Goal: Check status: Check status

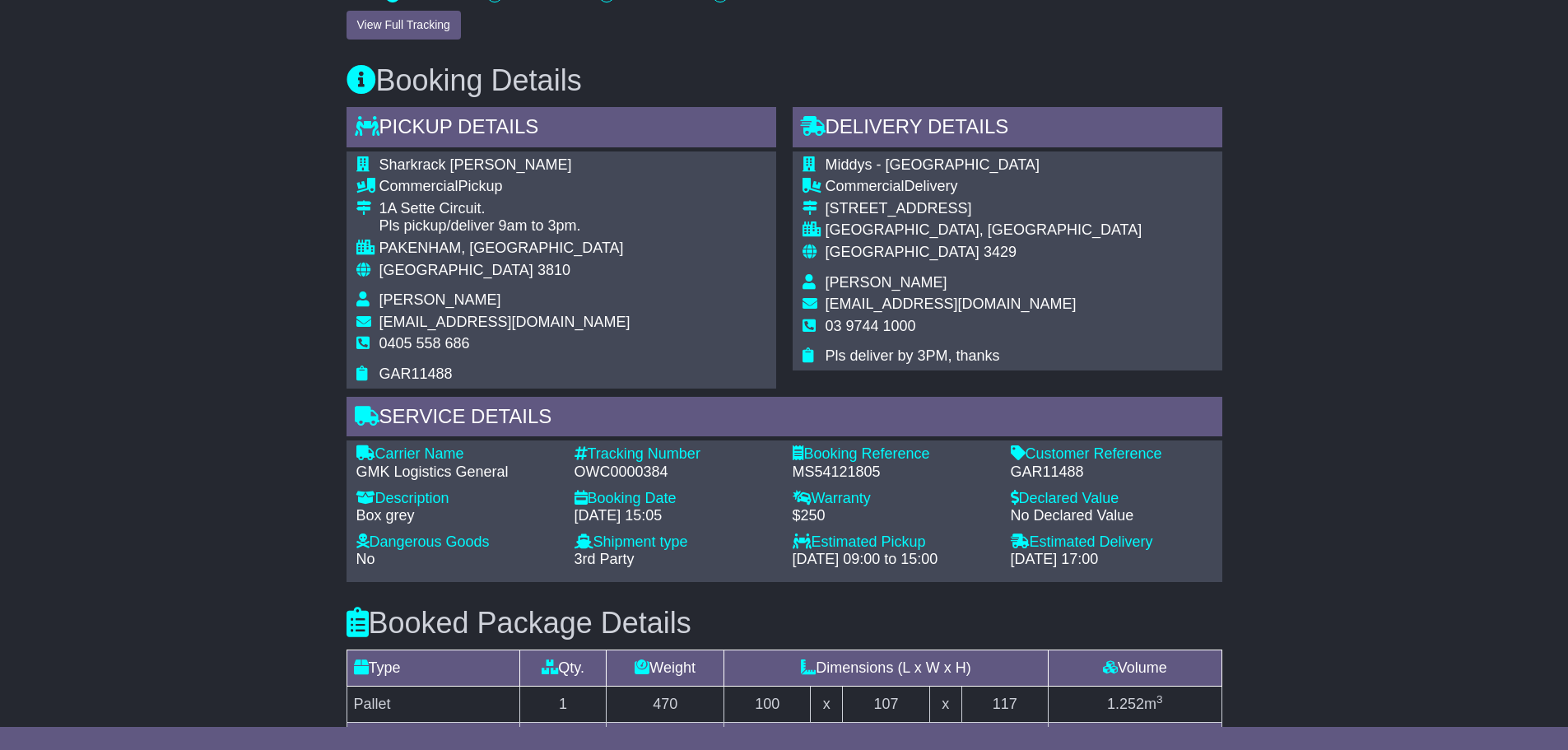
scroll to position [768, 0]
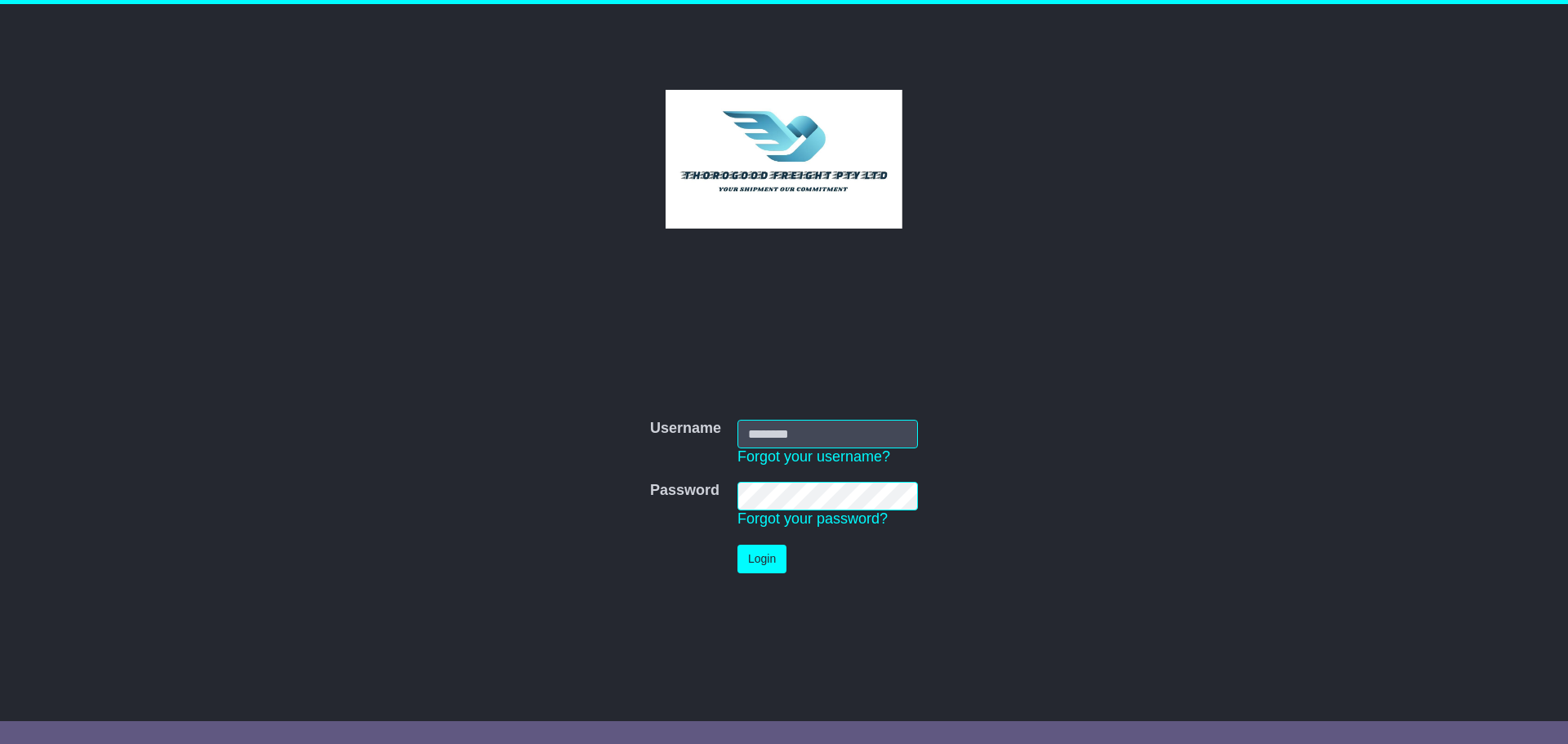
type input "*********"
click at [765, 572] on button "Login" at bounding box center [763, 559] width 49 height 28
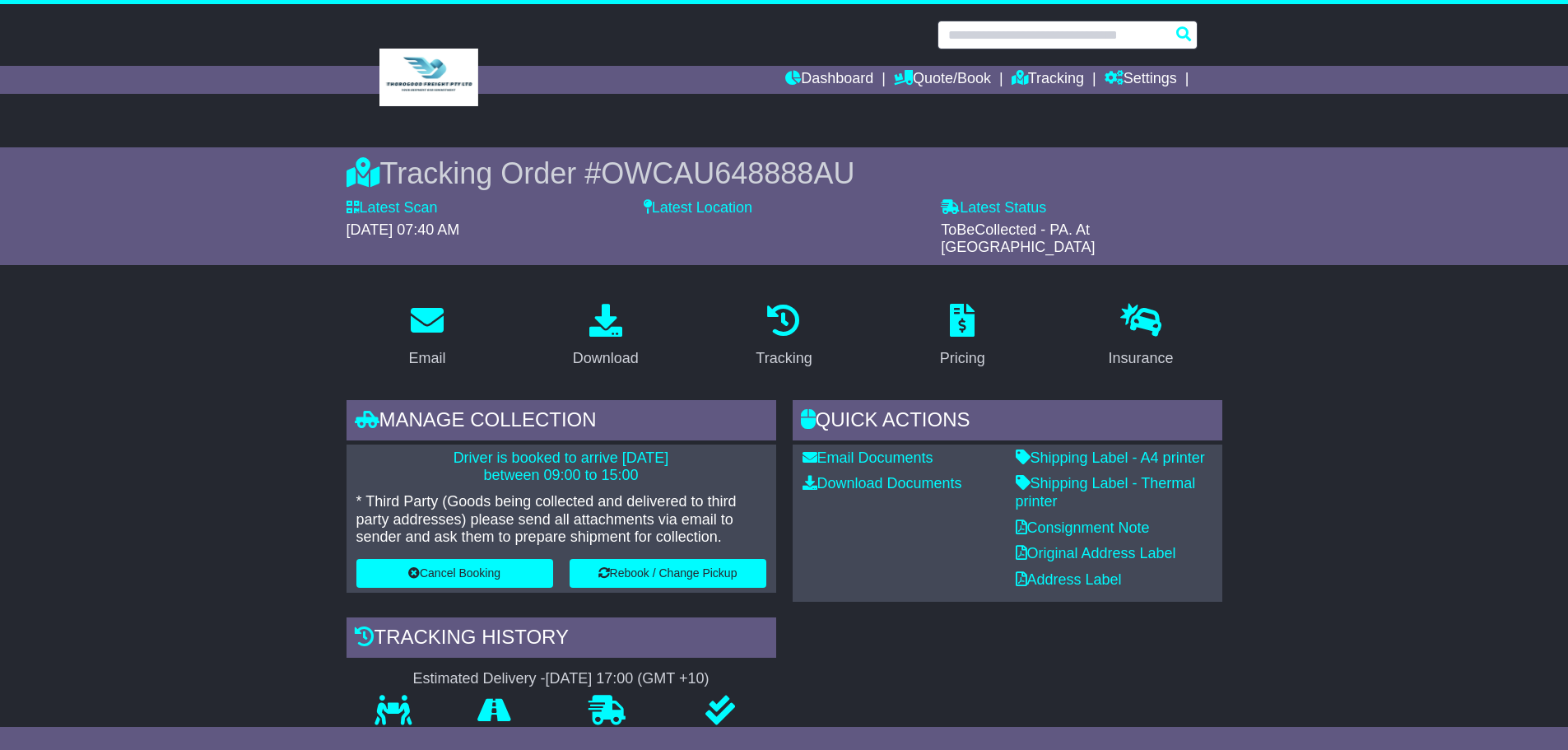
click at [1000, 37] on input "text" at bounding box center [1068, 35] width 260 height 29
paste input "**********"
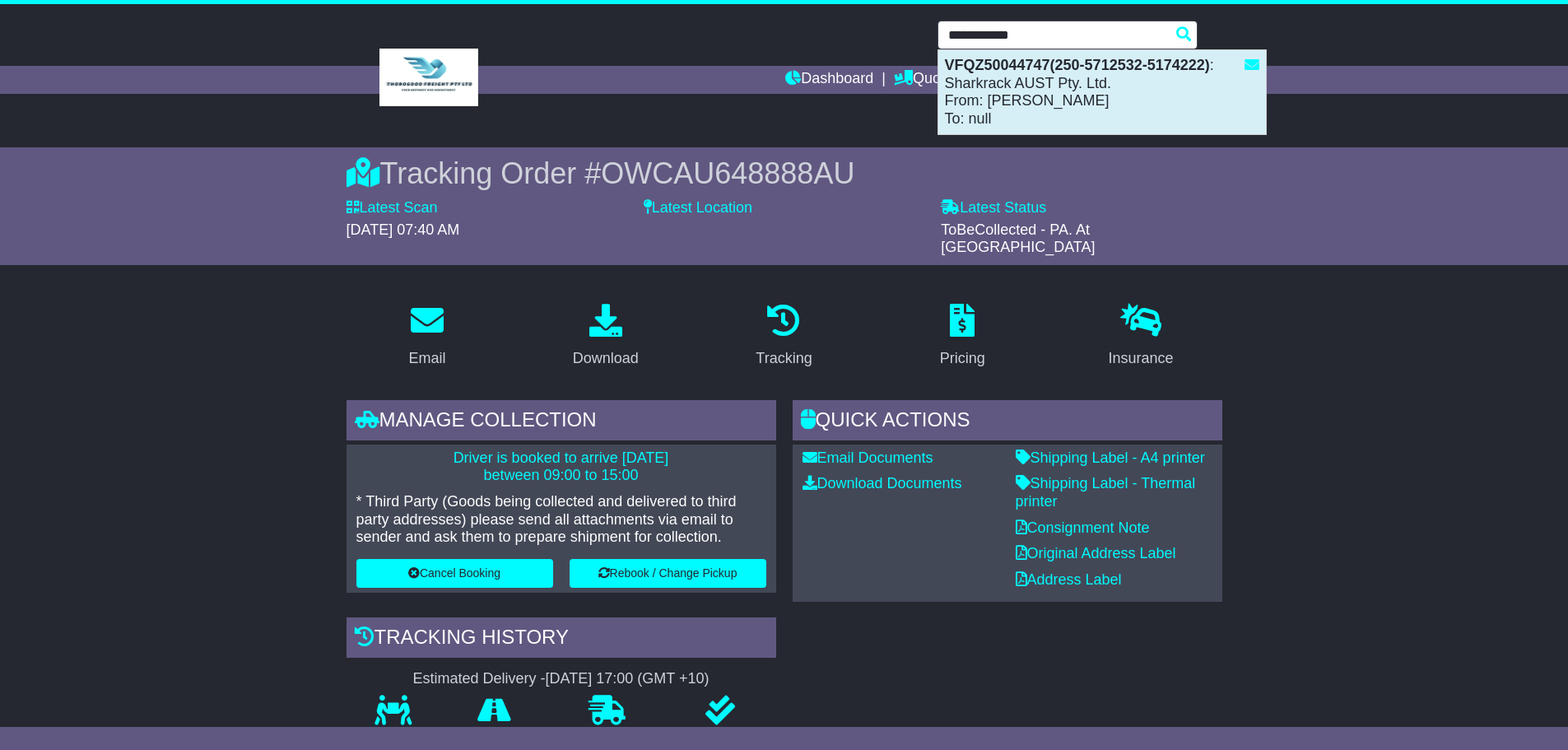
click at [991, 67] on strong "VFQZ50044747(250-5712532-5174222)" at bounding box center [1078, 64] width 265 height 16
type input "**********"
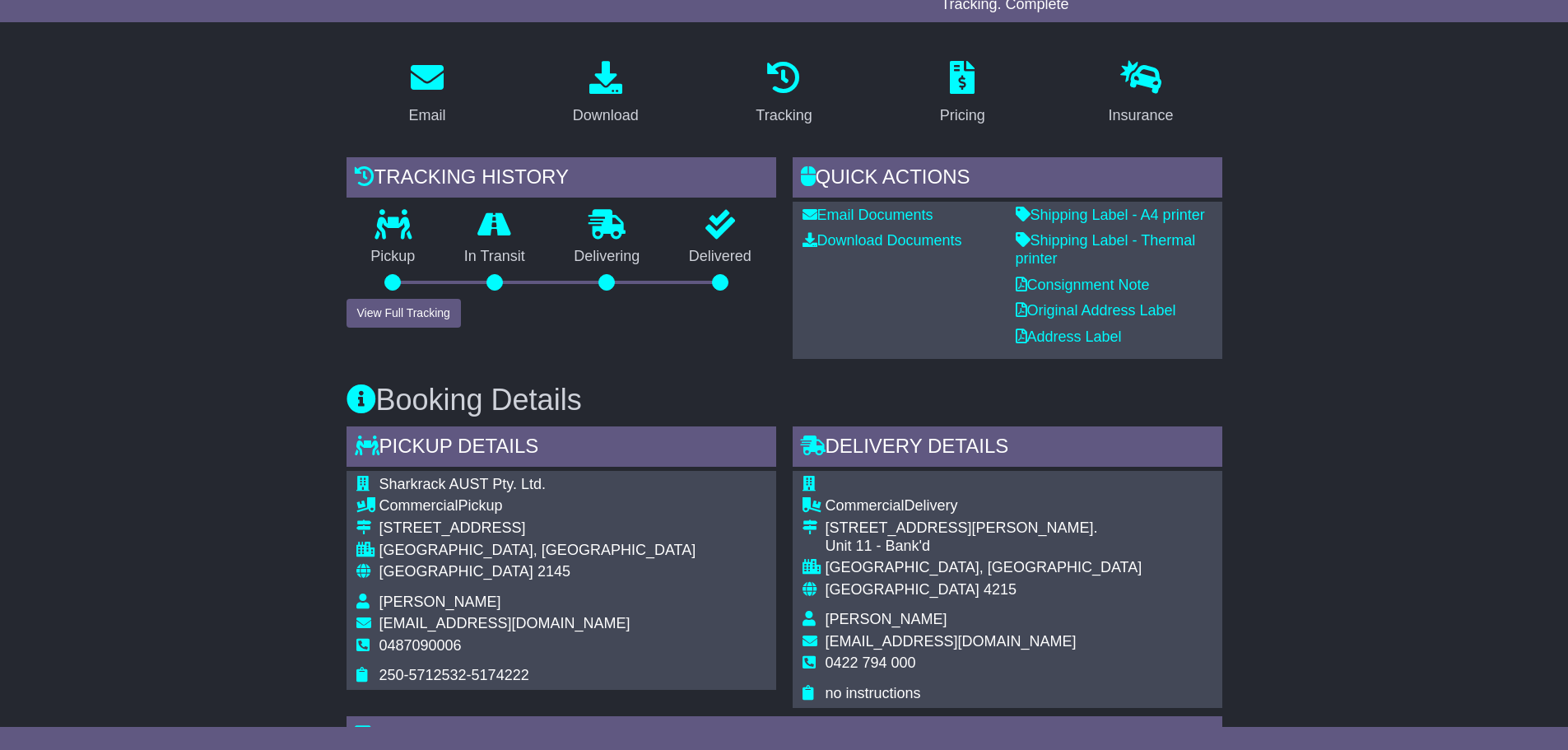
scroll to position [247, 0]
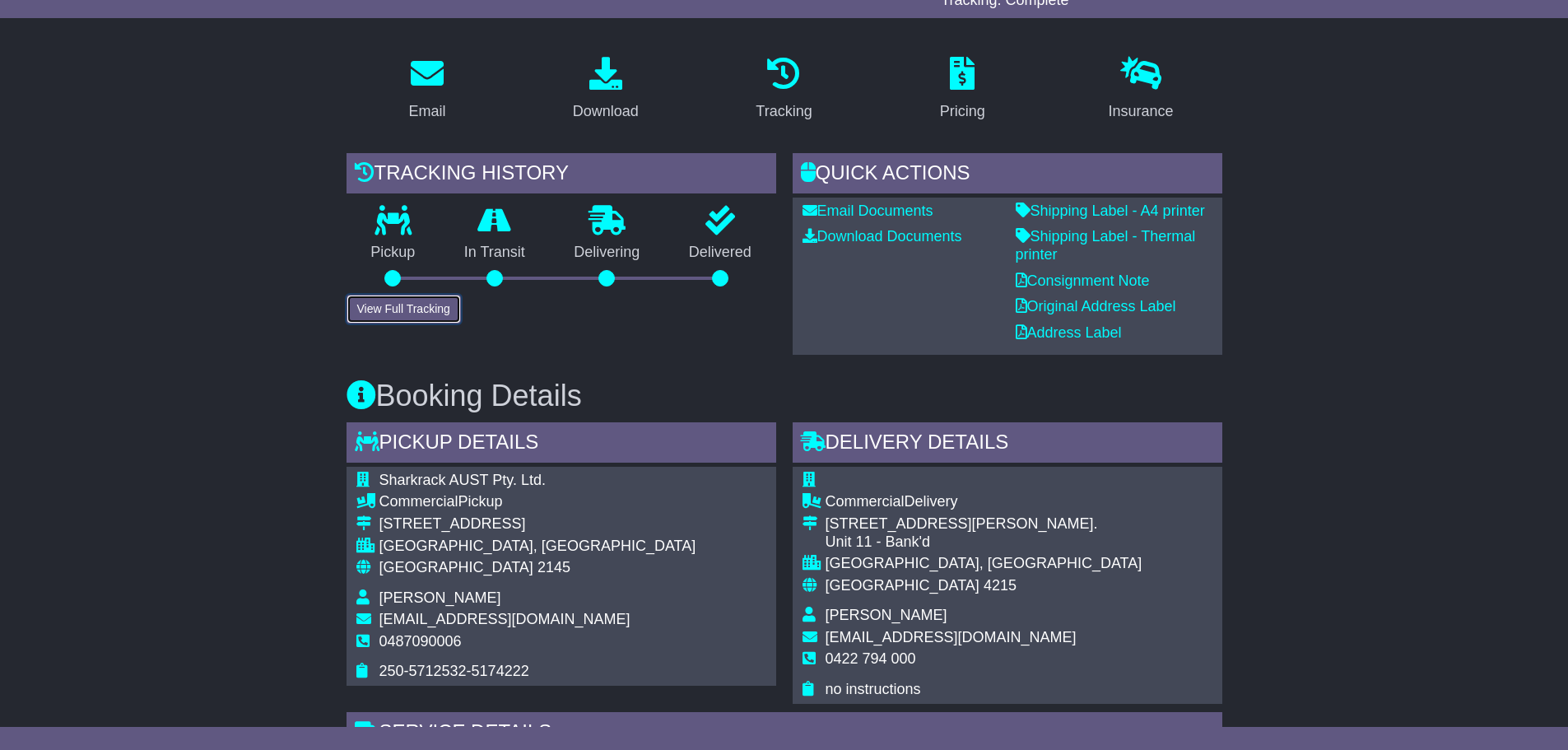
click at [427, 304] on button "View Full Tracking" at bounding box center [404, 309] width 115 height 29
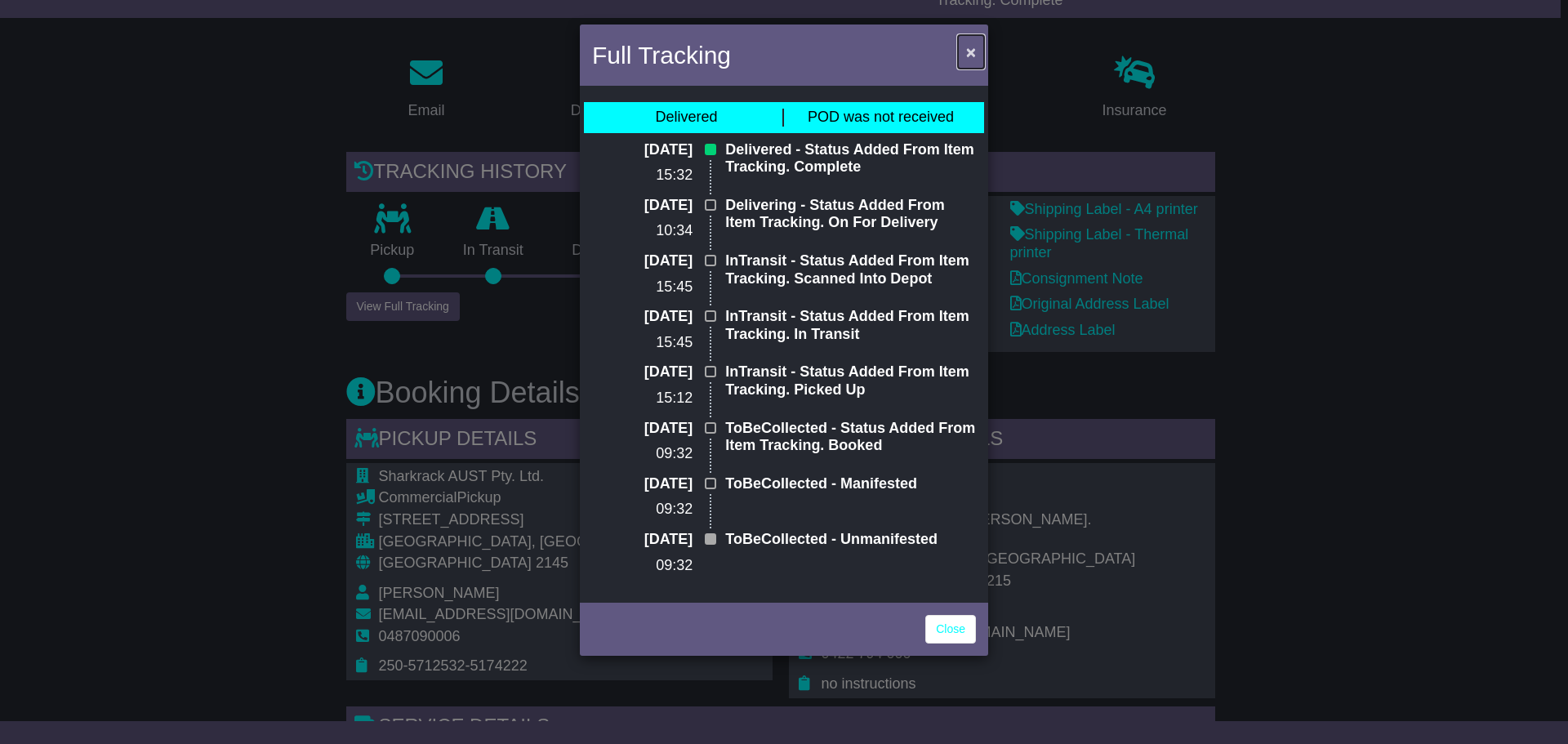
click at [969, 52] on span "×" at bounding box center [971, 52] width 9 height 19
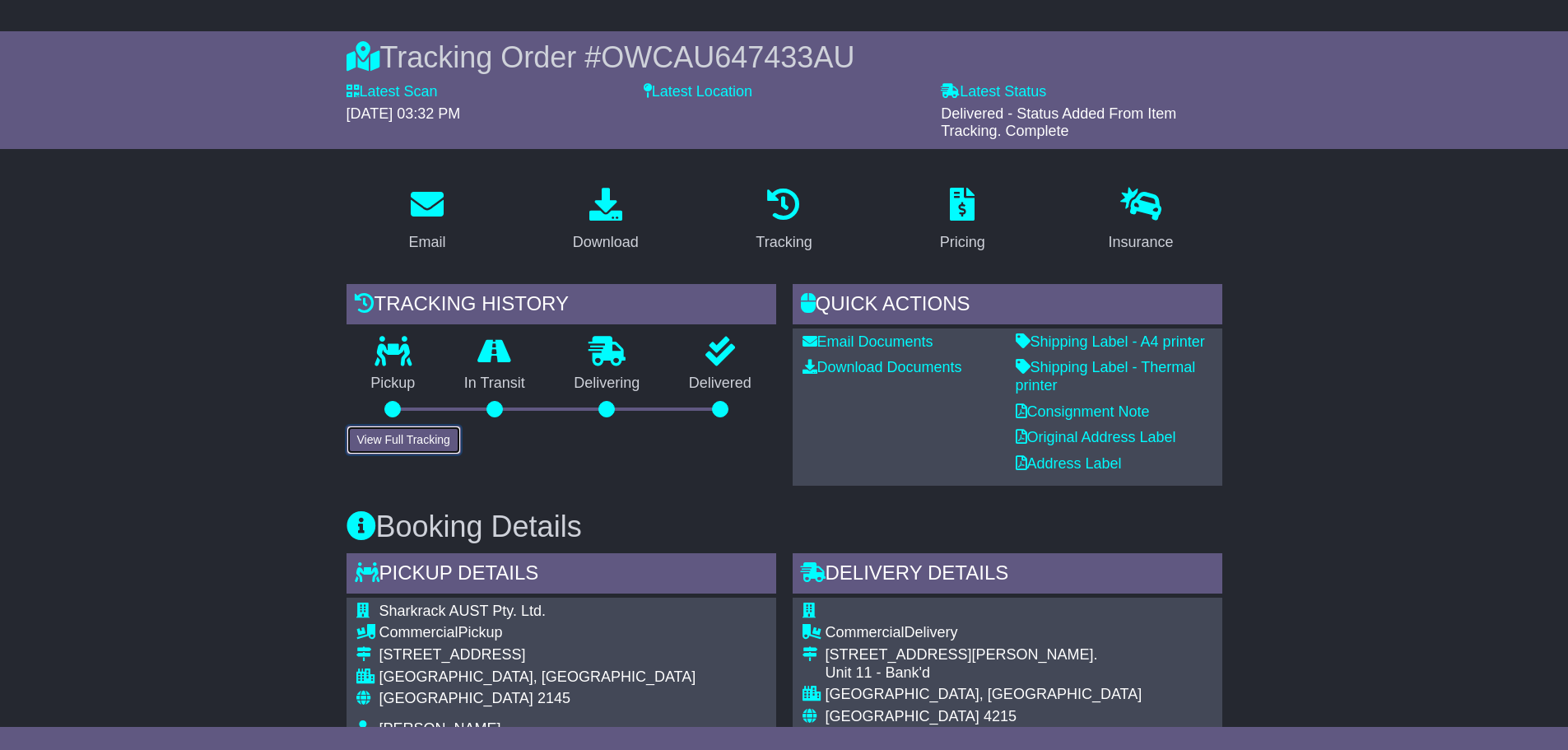
scroll to position [0, 0]
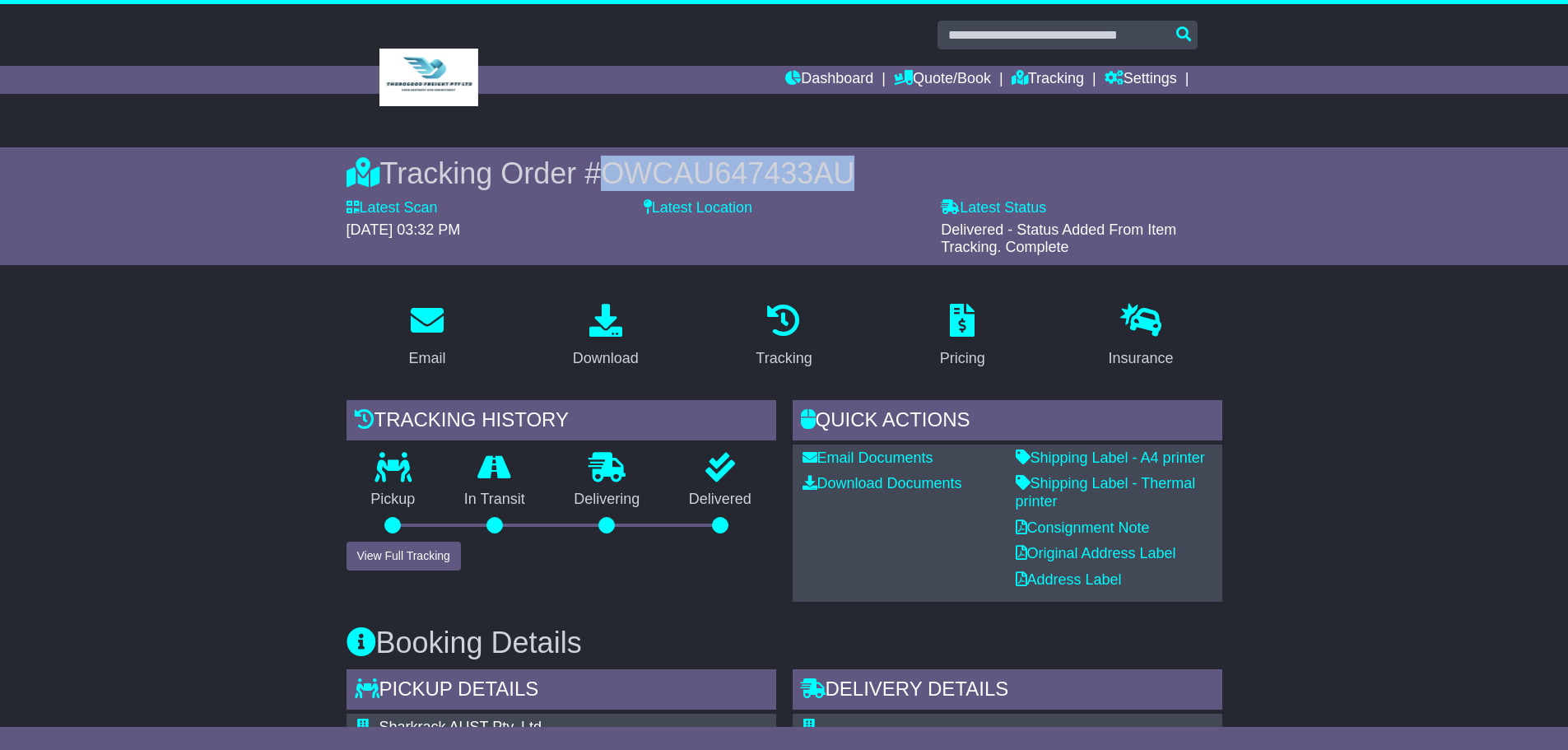
drag, startPoint x: 614, startPoint y: 173, endPoint x: 862, endPoint y: 171, distance: 248.0
click at [862, 171] on div "Tracking Order # OWCAU647433AU" at bounding box center [785, 173] width 876 height 35
copy span "OWCAU647433AU"
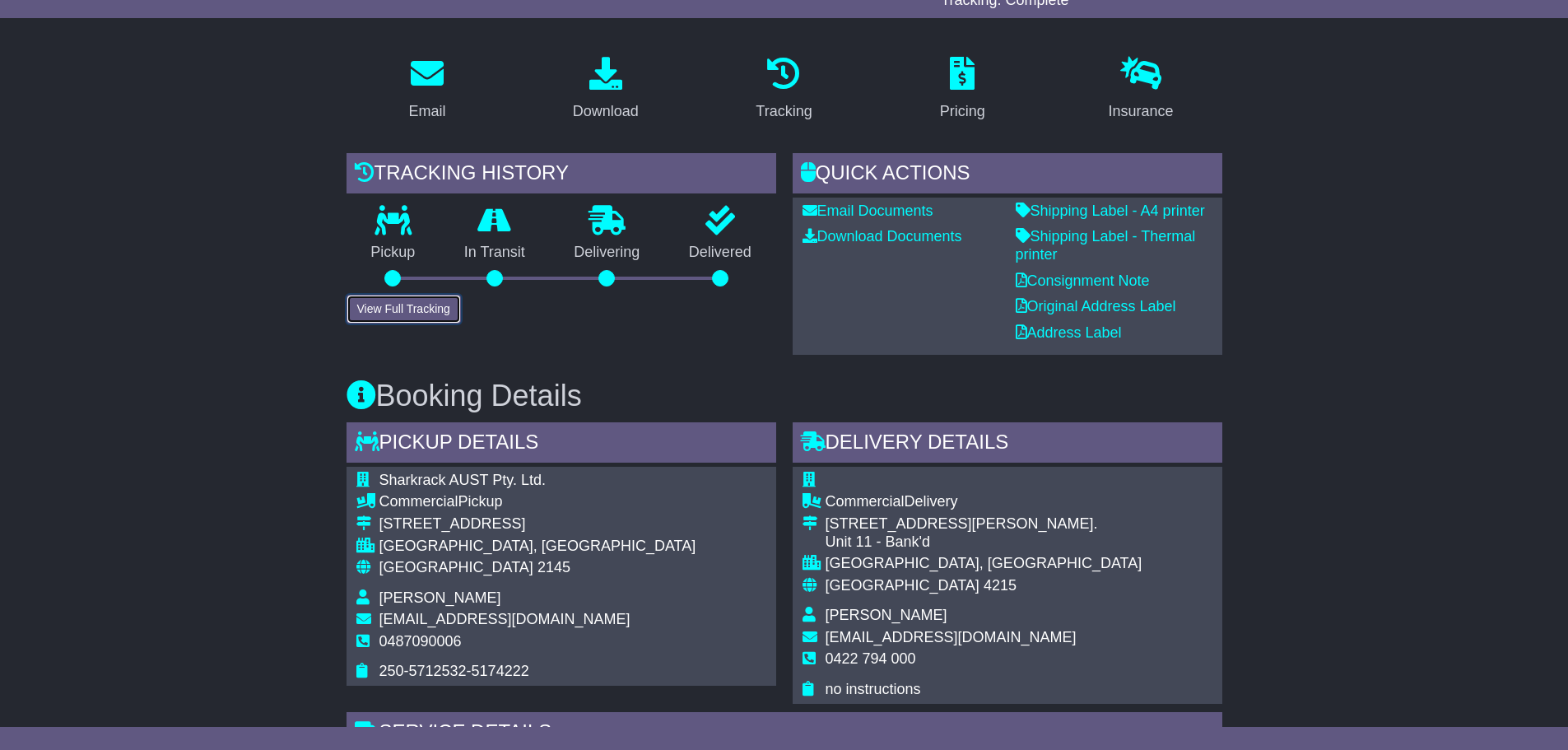
click at [403, 303] on button "View Full Tracking" at bounding box center [404, 309] width 115 height 29
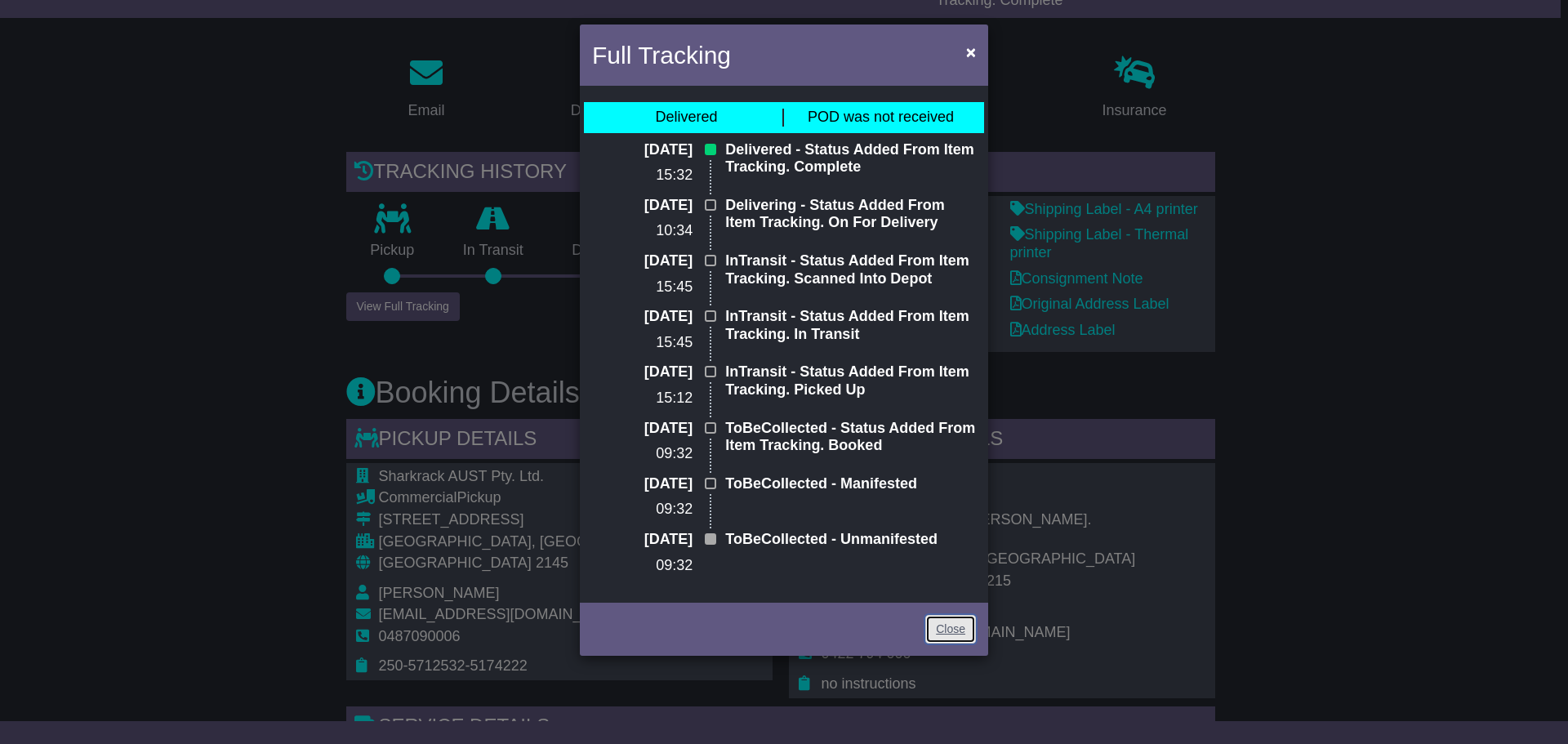
click at [961, 632] on link "Close" at bounding box center [950, 629] width 50 height 28
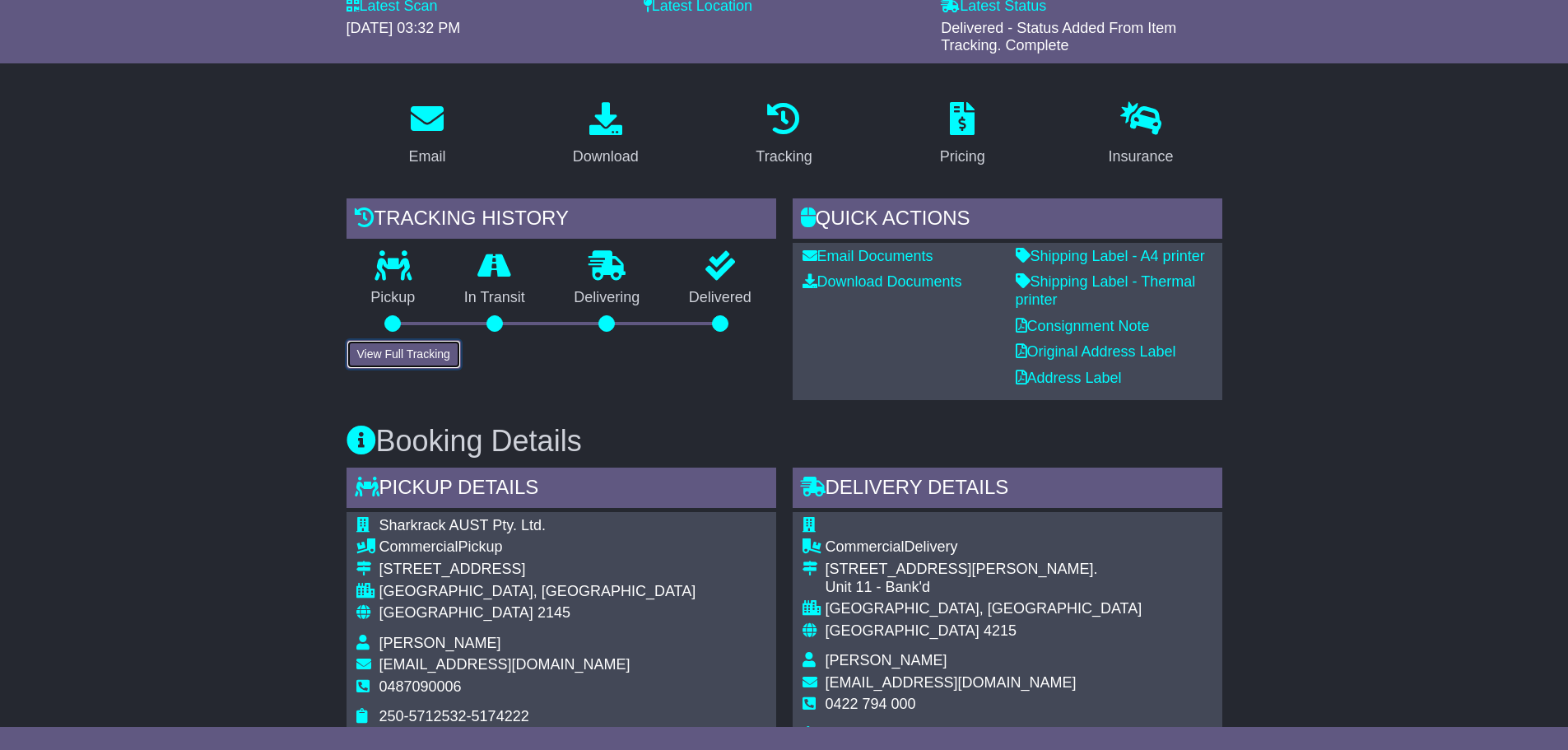
scroll to position [165, 0]
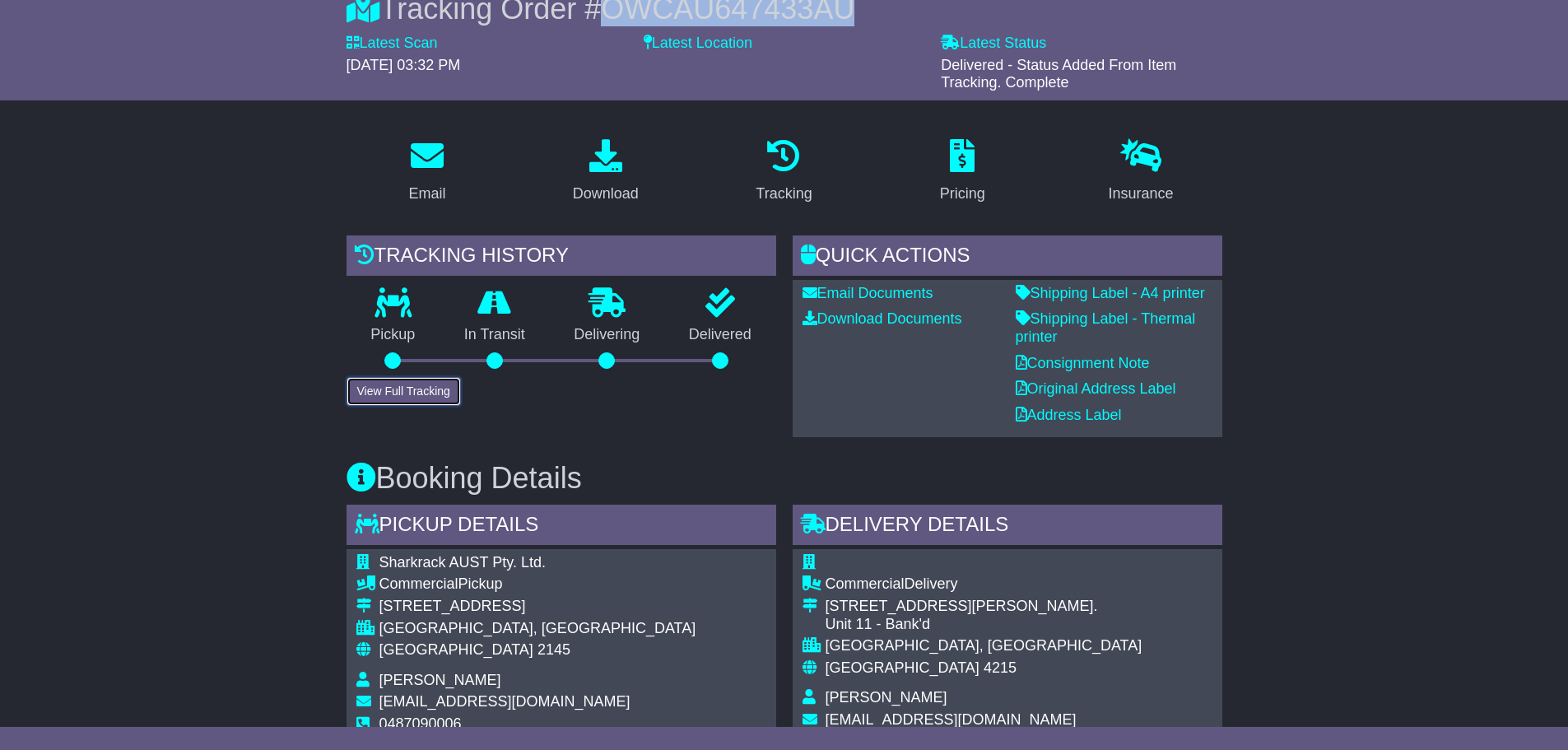
click at [418, 398] on button "View Full Tracking" at bounding box center [404, 391] width 115 height 29
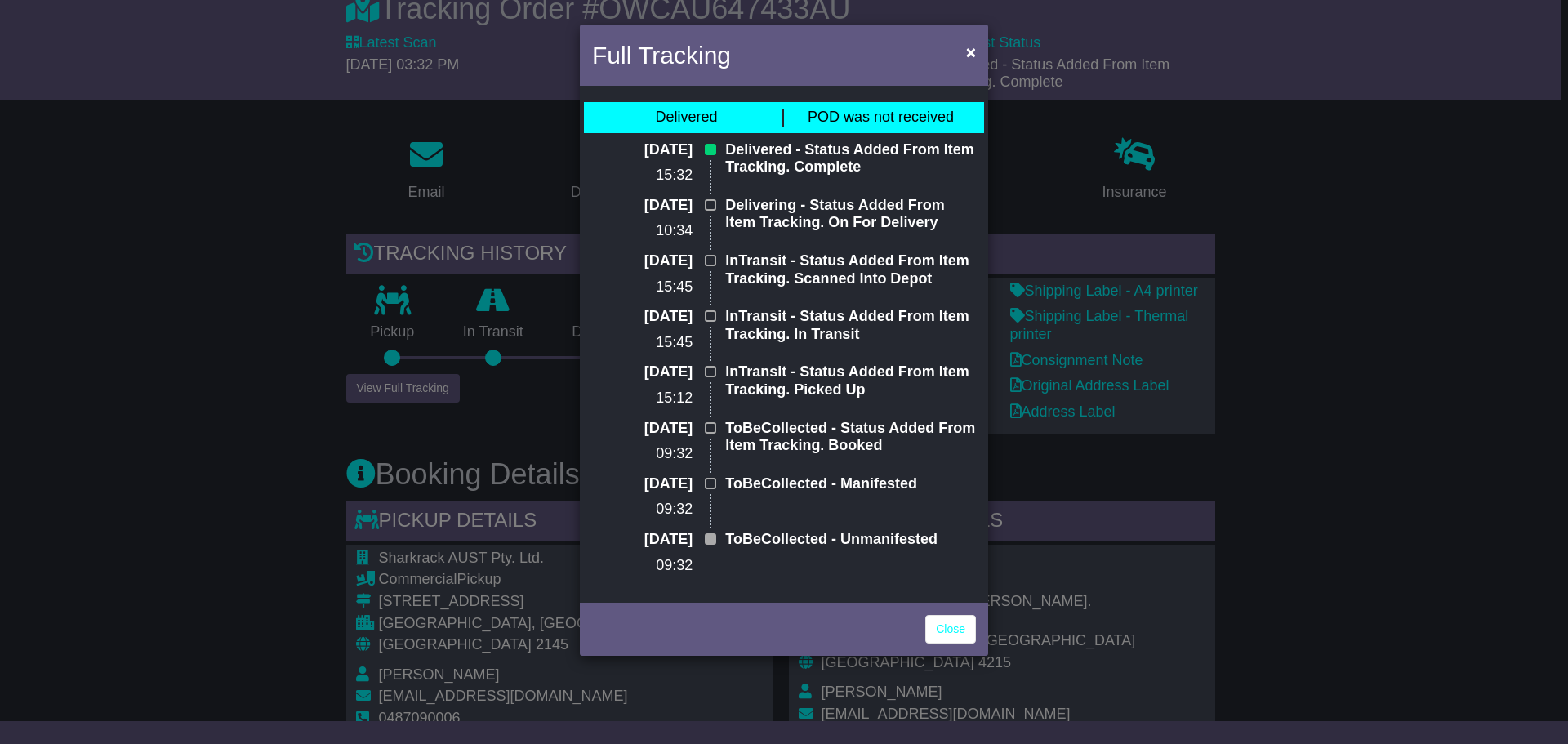
click at [1316, 312] on div "Full Tracking × Delivered POD was not received 18 Sep 2025 15:32 Delivered - St…" at bounding box center [784, 372] width 1568 height 744
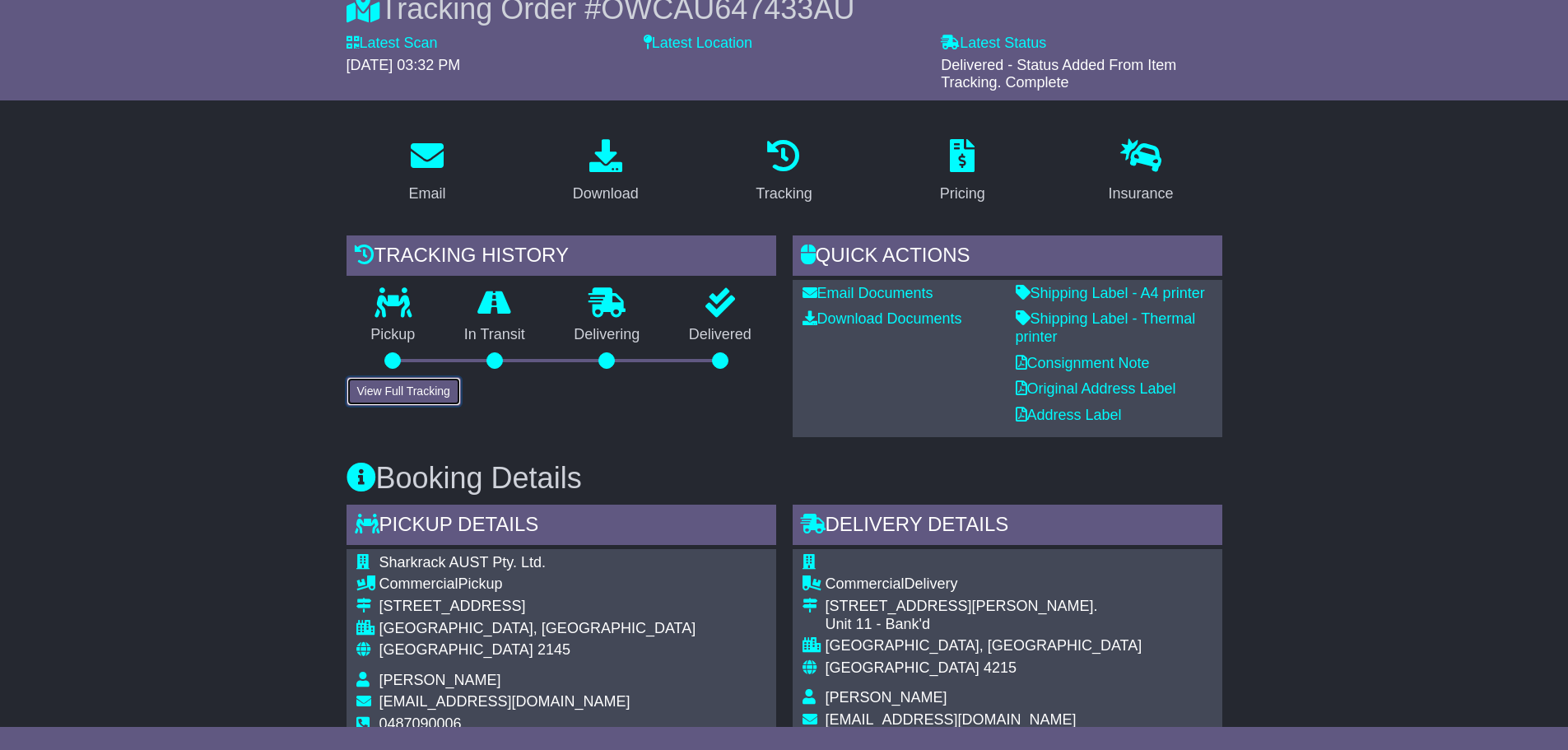
click at [381, 398] on button "View Full Tracking" at bounding box center [404, 391] width 115 height 29
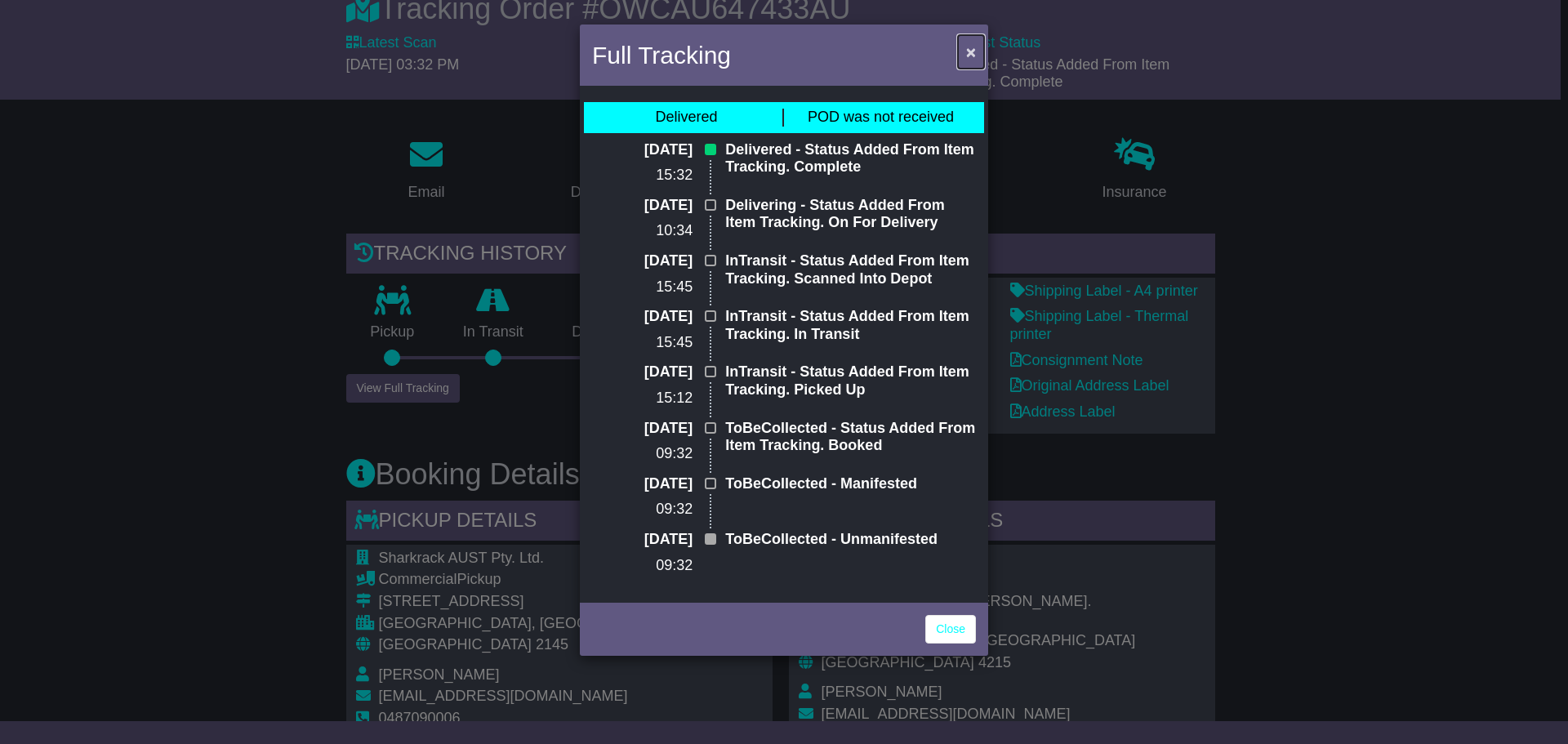
click at [968, 50] on span "×" at bounding box center [971, 52] width 9 height 19
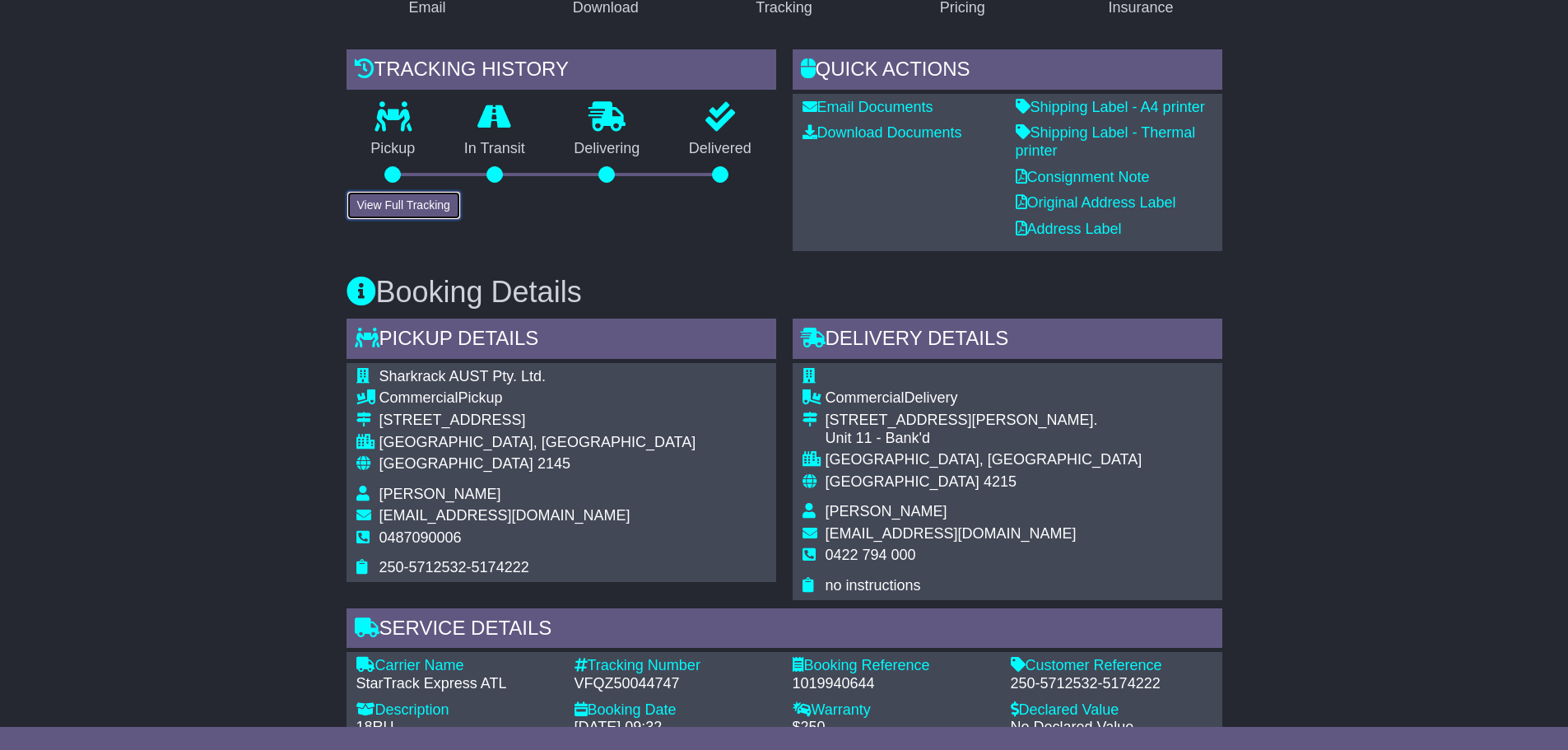
scroll to position [412, 0]
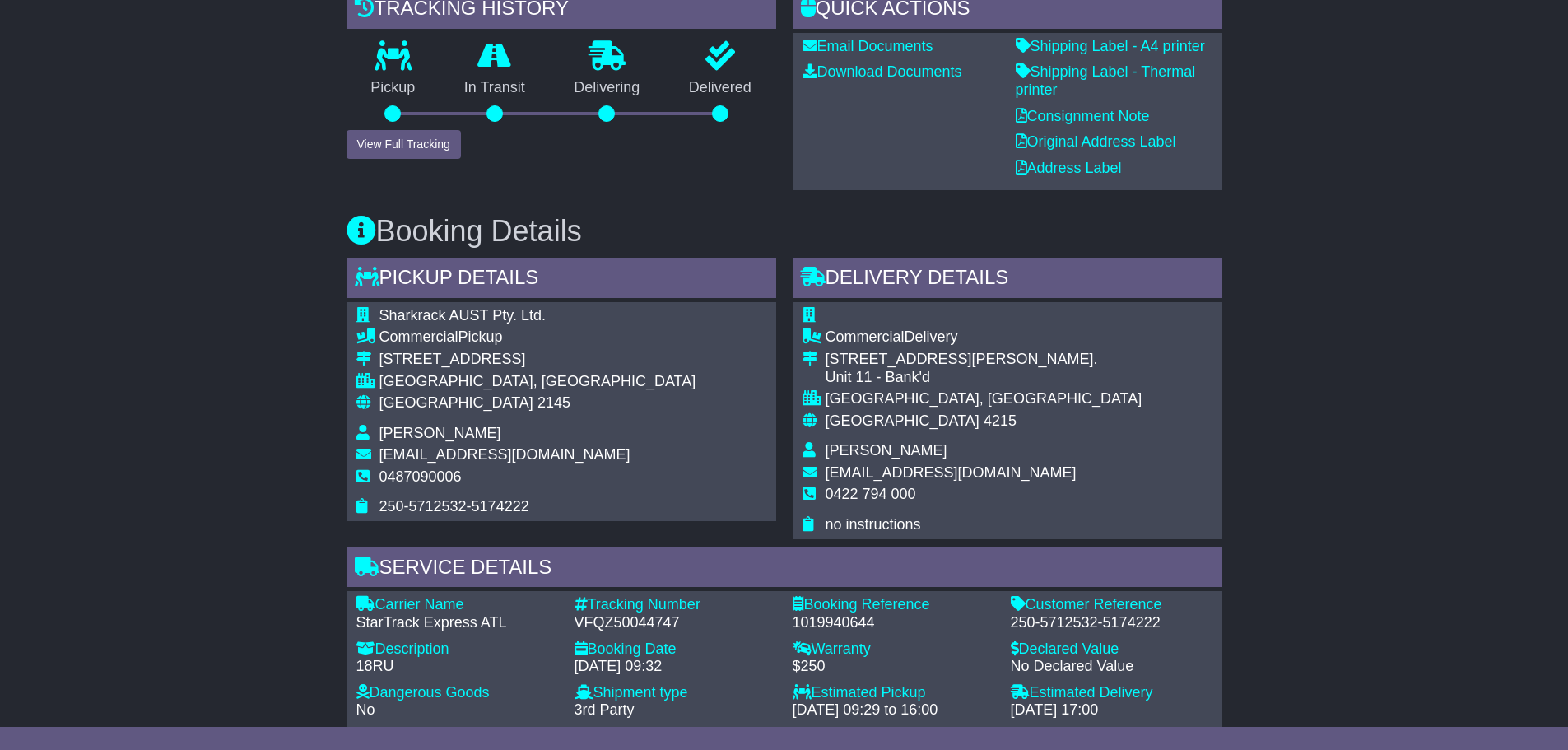
click at [642, 631] on div "VFQZ50044747" at bounding box center [675, 623] width 202 height 18
copy div "VFQZ50044747"
click at [434, 157] on button "View Full Tracking" at bounding box center [404, 144] width 115 height 29
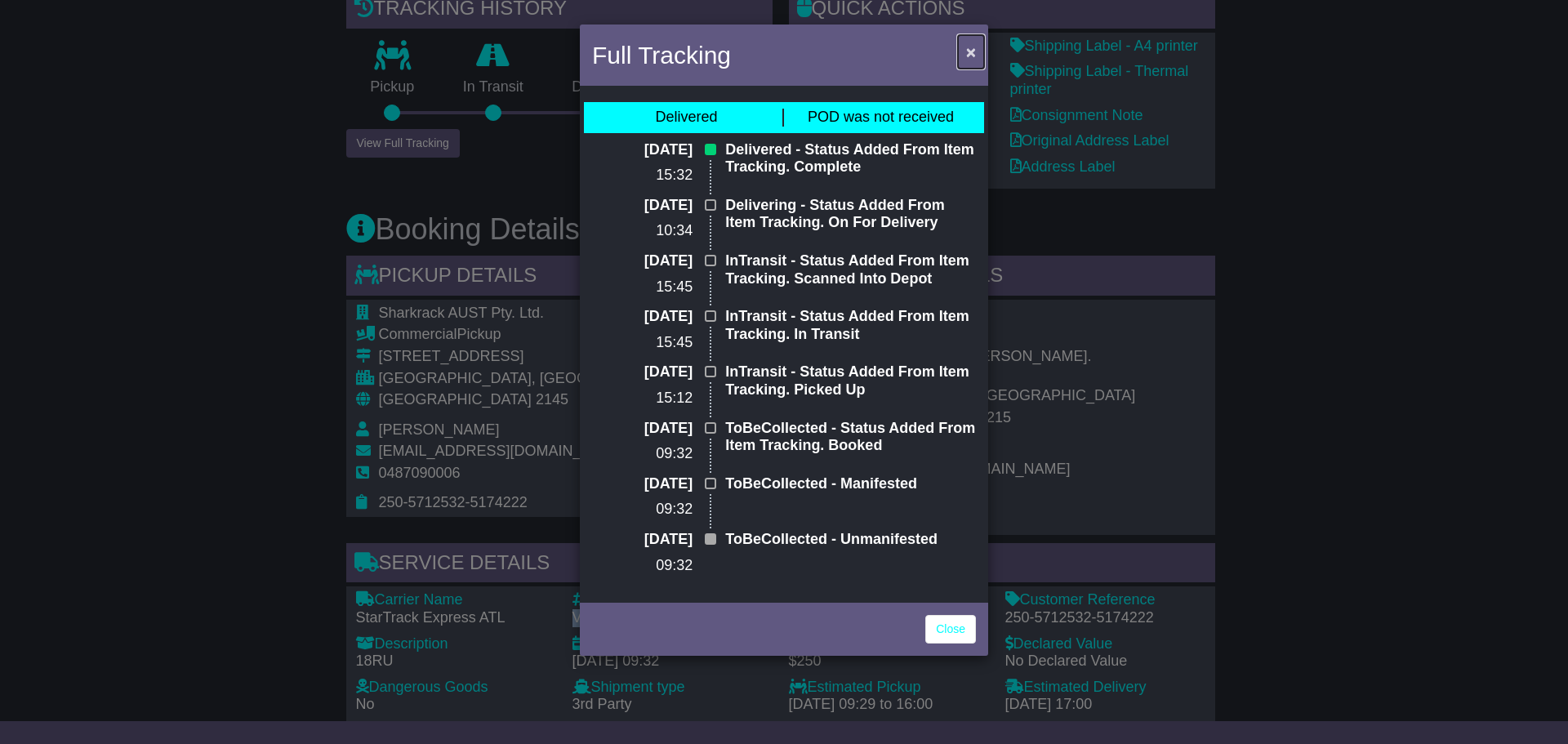
click at [971, 53] on span "×" at bounding box center [971, 52] width 9 height 19
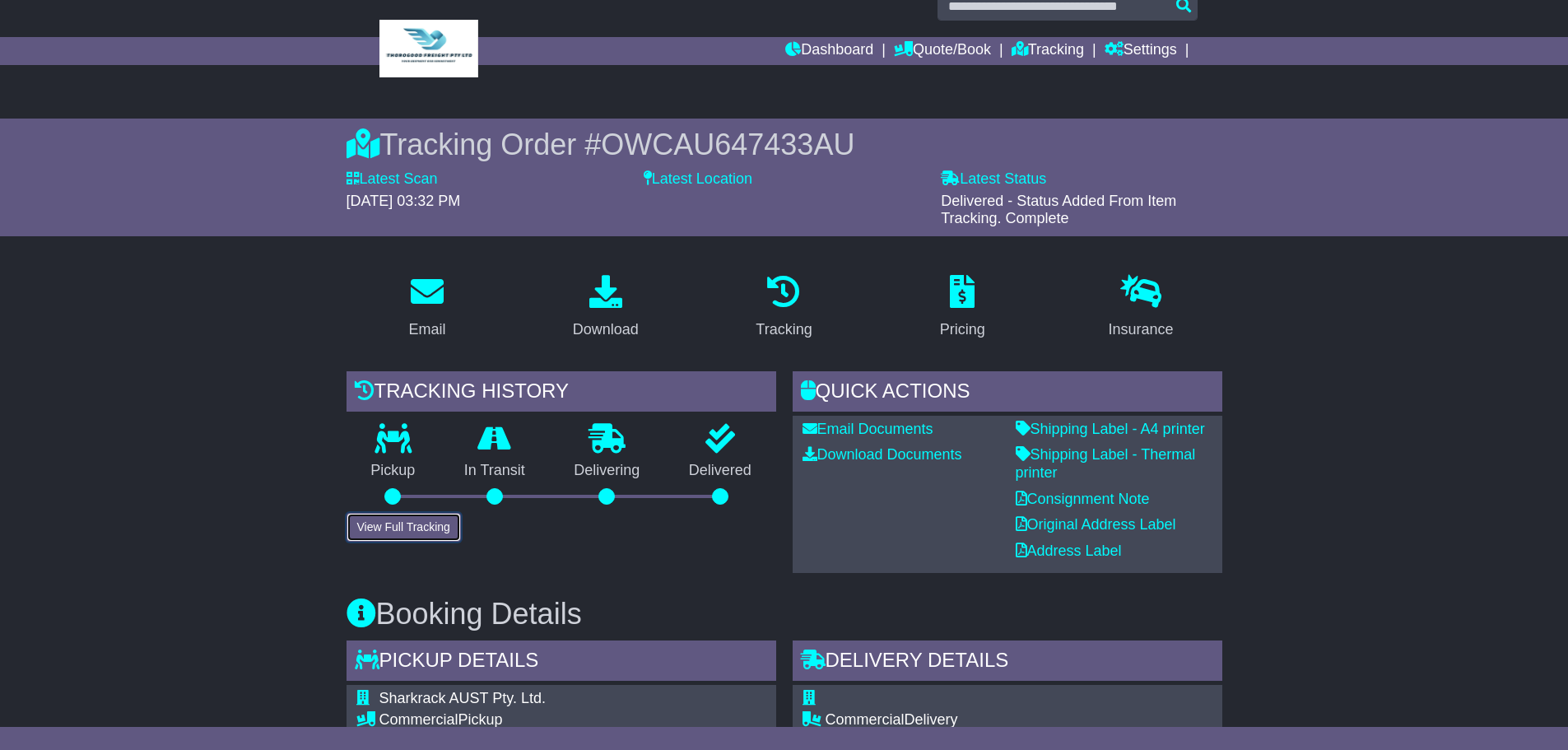
scroll to position [0, 0]
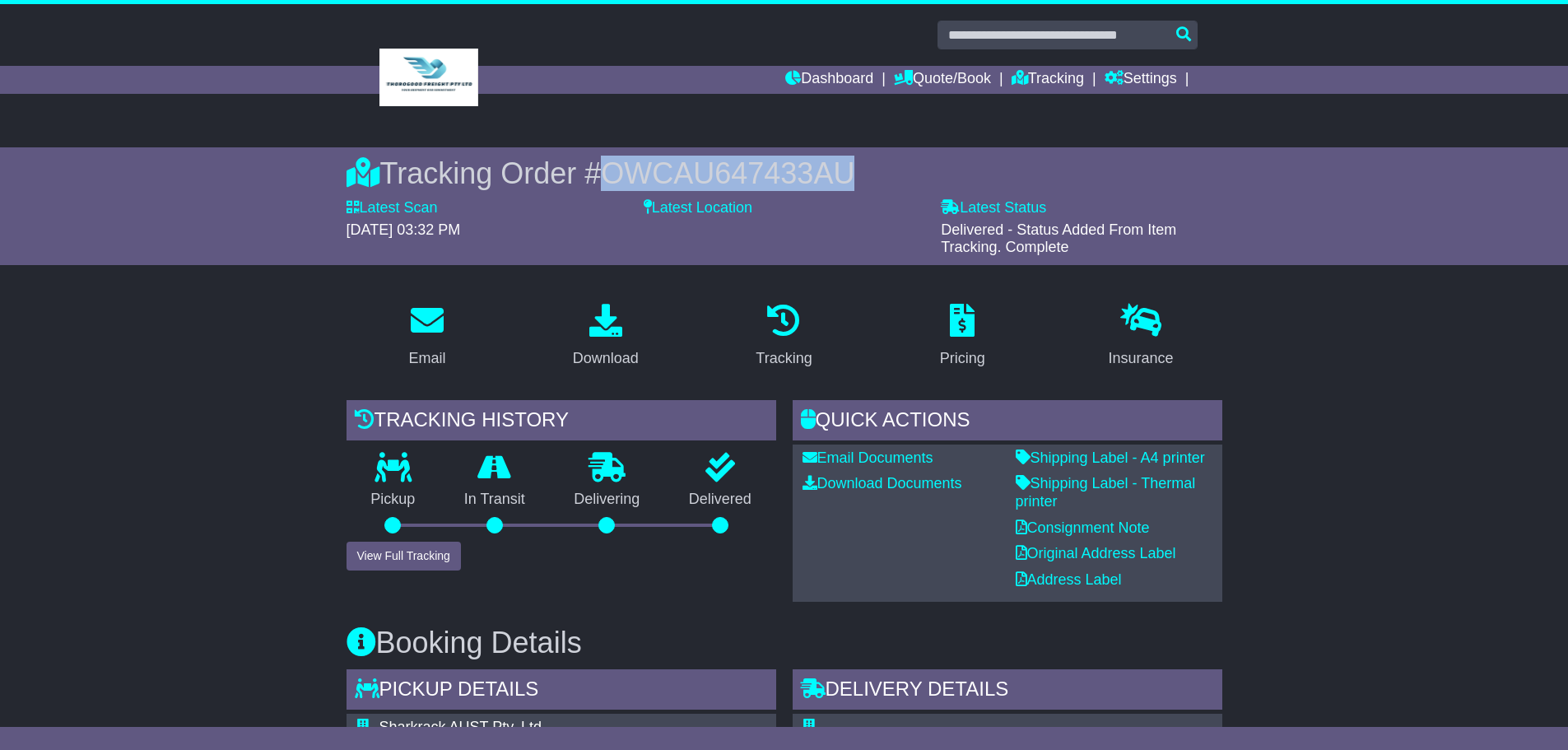
drag, startPoint x: 615, startPoint y: 174, endPoint x: 865, endPoint y: 168, distance: 250.1
click at [865, 168] on div "Tracking Order # OWCAU647433AU" at bounding box center [785, 173] width 876 height 35
copy span "OWCAU647433AU"
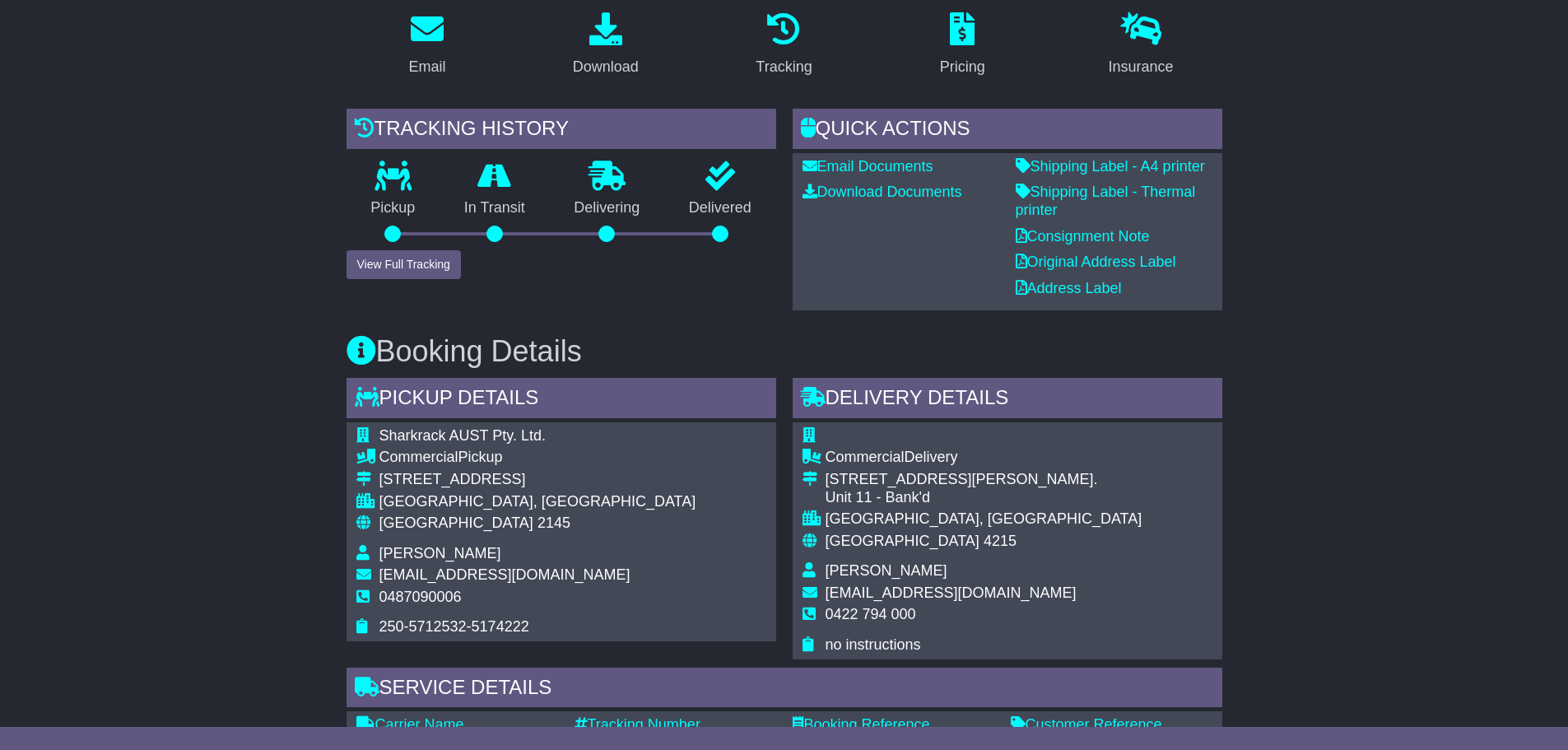
scroll to position [412, 0]
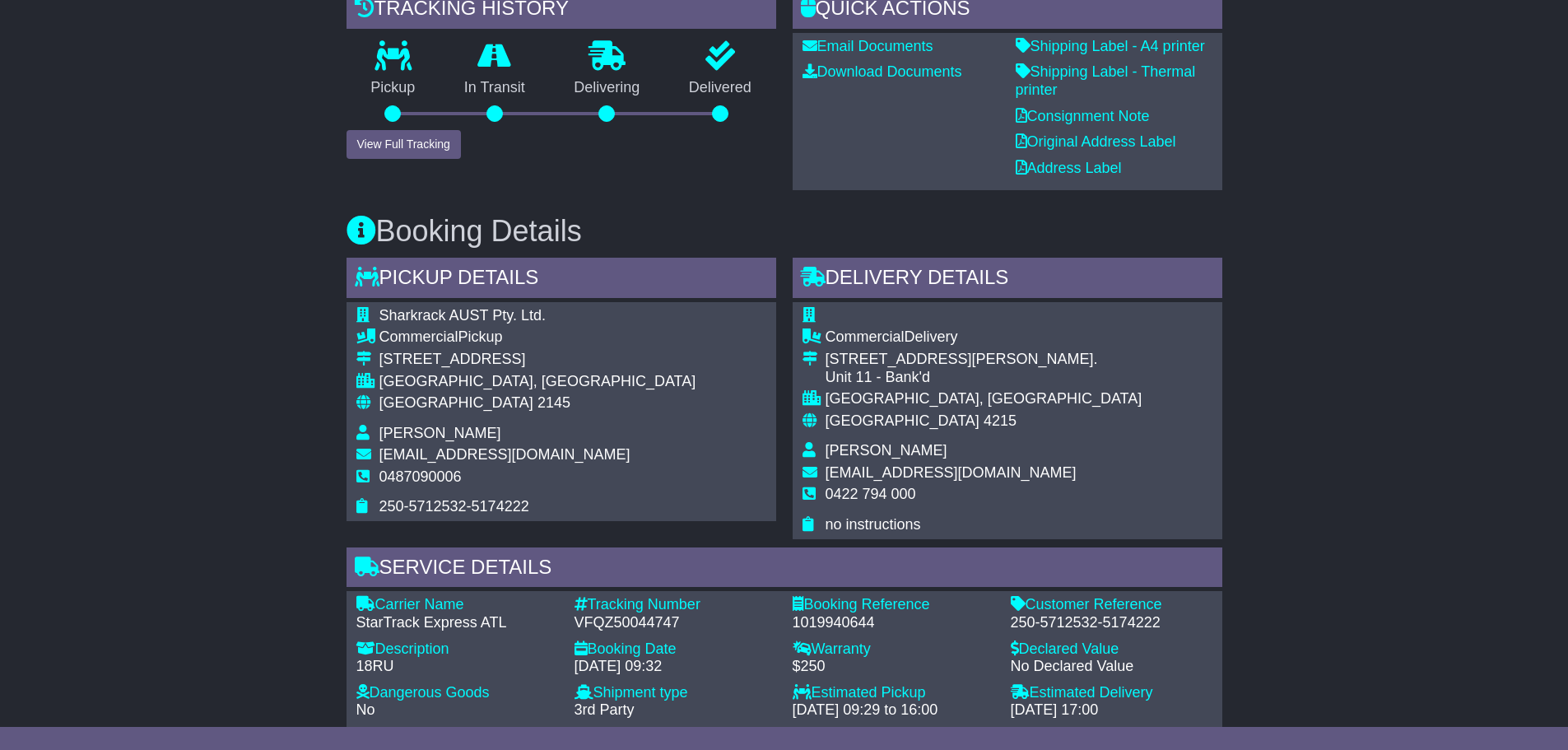
click at [226, 316] on div "Email Download Tracking Pricing Insurance" at bounding box center [784, 619] width 1568 height 1482
click at [447, 152] on button "View Full Tracking" at bounding box center [404, 144] width 115 height 29
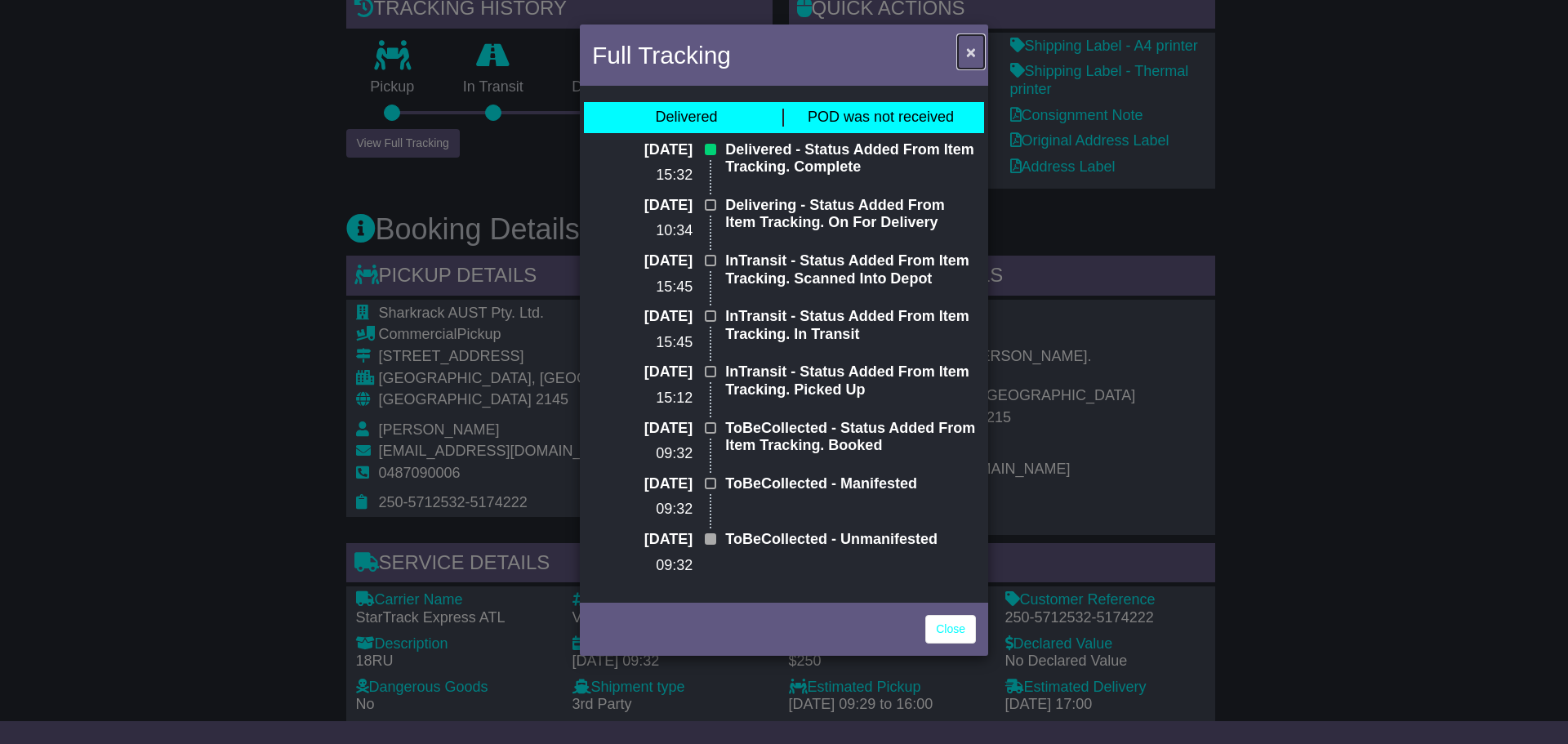
click at [972, 53] on span "×" at bounding box center [971, 52] width 9 height 19
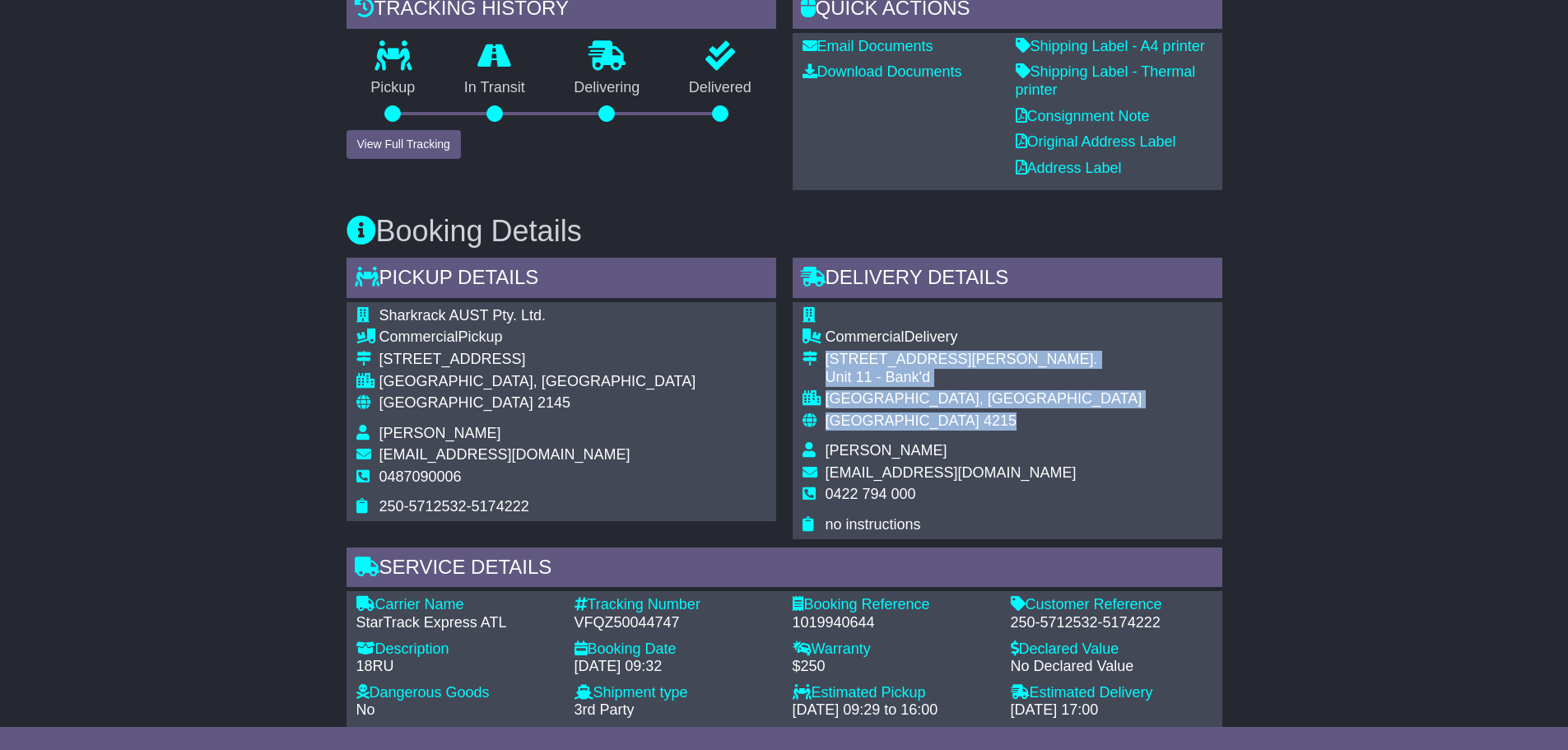
drag, startPoint x: 827, startPoint y: 359, endPoint x: 926, endPoint y: 419, distance: 115.8
click at [926, 419] on tbody "Commercial Delivery 82 Minnie Street. Unit 11 - Bank'd SOUTHPORT, QLD Australia…" at bounding box center [973, 421] width 340 height 228
copy tbody "82 Minnie Street. Unit 11 - Bank'd SOUTHPORT, QLD Australia 4215"
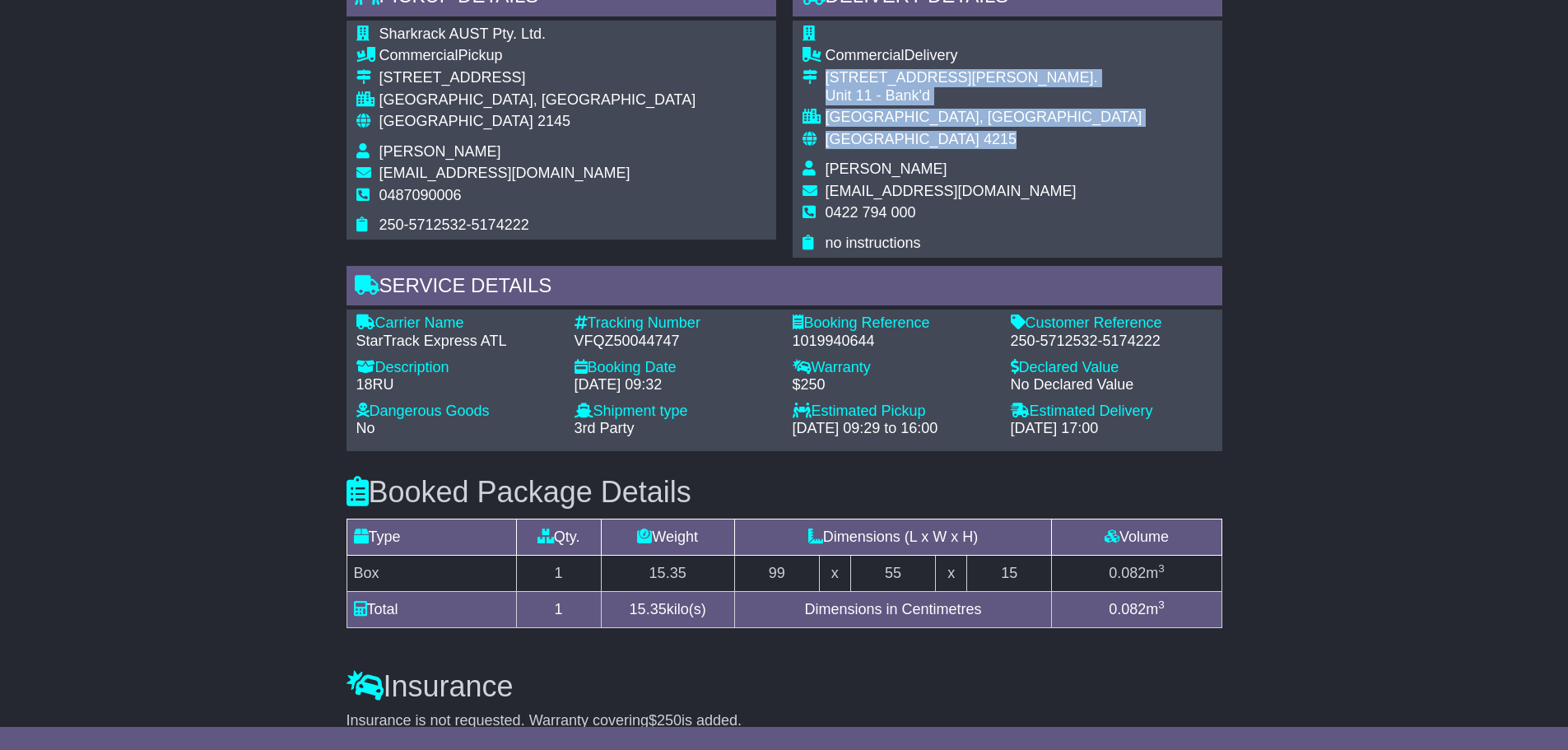
scroll to position [741, 0]
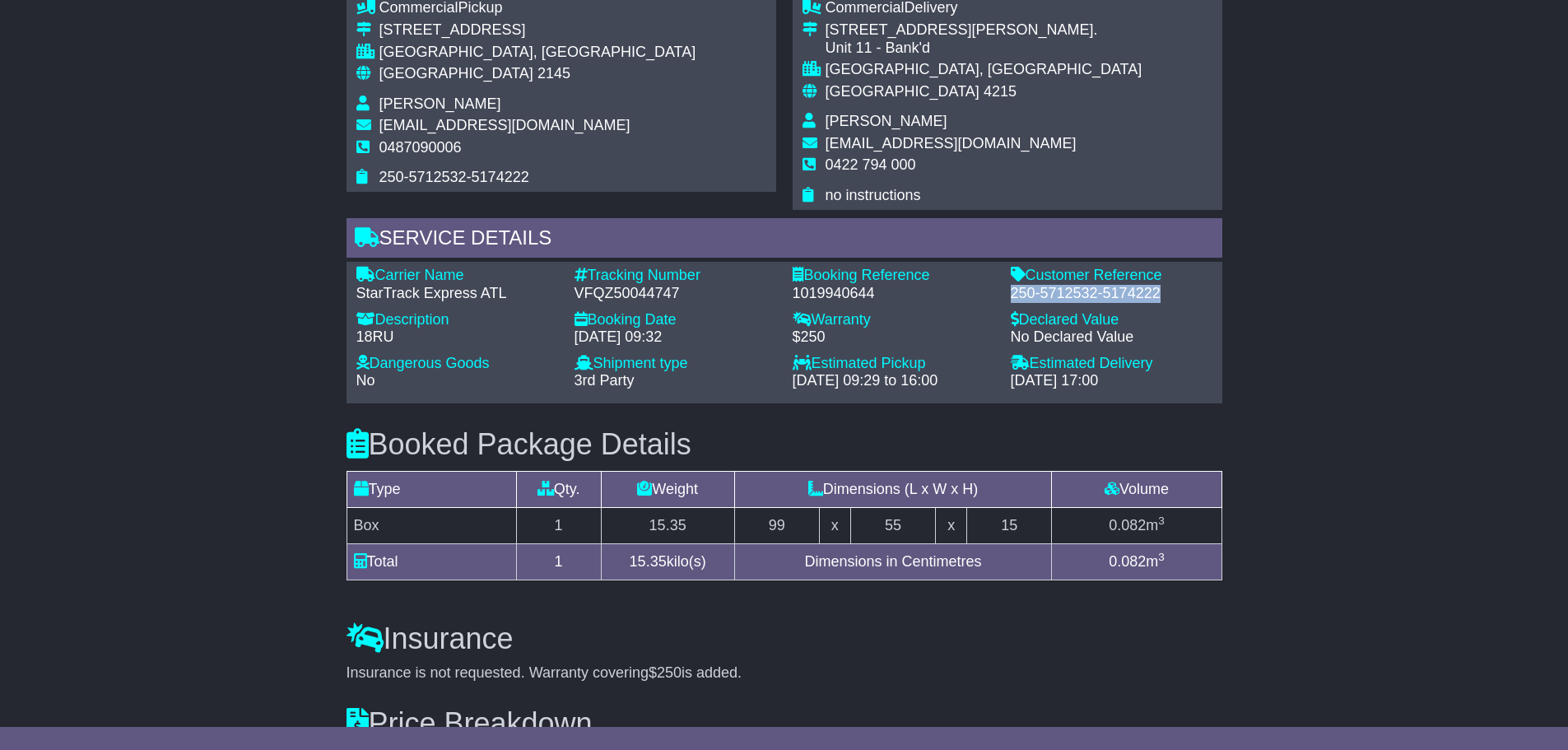
drag, startPoint x: 1011, startPoint y: 291, endPoint x: 1166, endPoint y: 292, distance: 155.0
click at [1166, 292] on div "250-5712532-5174222" at bounding box center [1111, 294] width 202 height 18
copy div "250-5712532-5174222"
drag, startPoint x: 577, startPoint y: 290, endPoint x: 676, endPoint y: 292, distance: 99.0
click at [676, 292] on div "VFQZ50044747" at bounding box center [675, 294] width 202 height 18
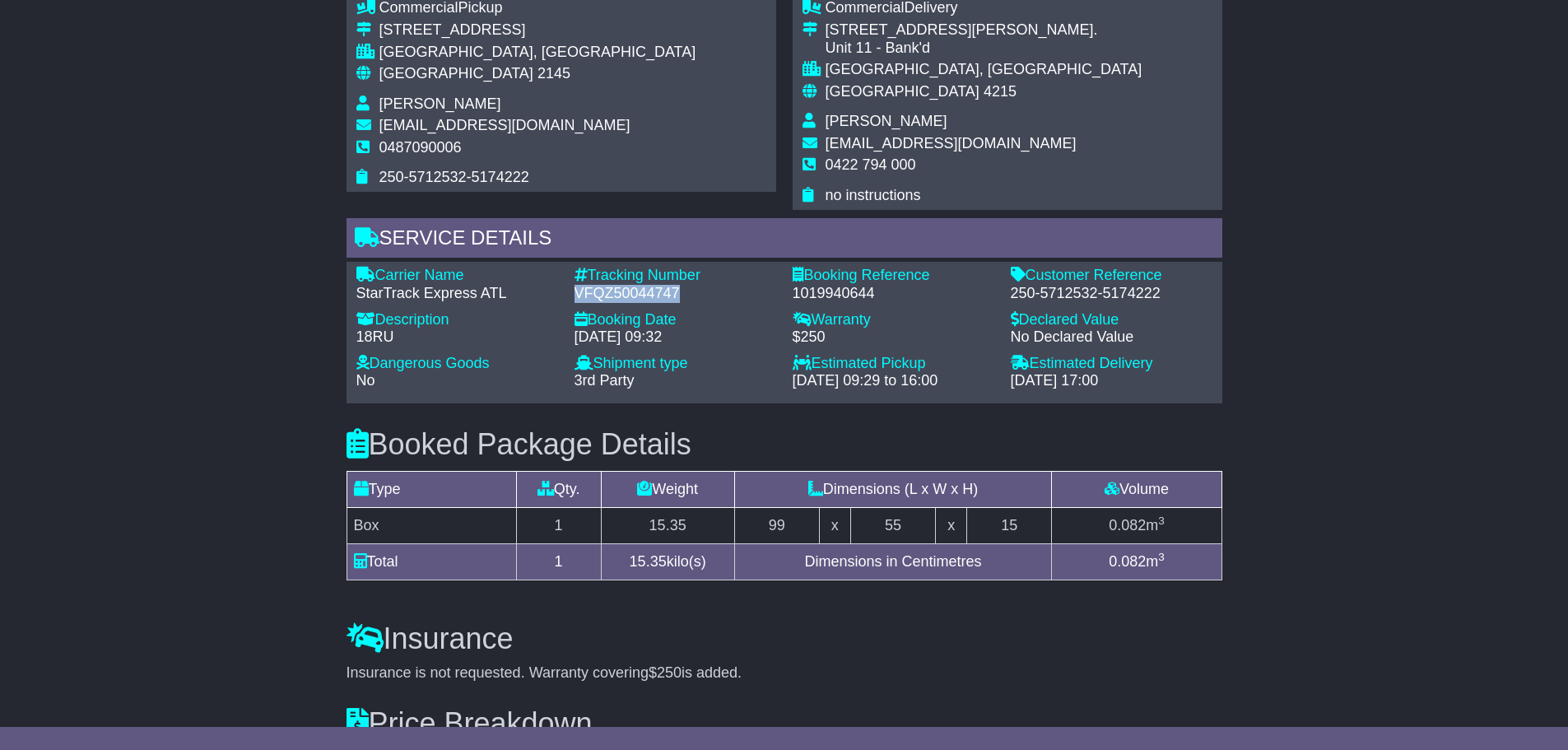
copy div "VFQZ50044747"
